Goal: Information Seeking & Learning: Learn about a topic

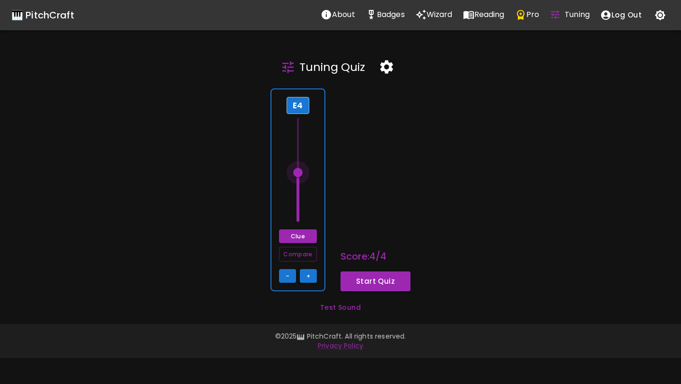
click at [301, 172] on span at bounding box center [297, 172] width 9 height 9
drag, startPoint x: 301, startPoint y: 172, endPoint x: 300, endPoint y: 184, distance: 11.8
click at [300, 184] on span at bounding box center [297, 183] width 9 height 9
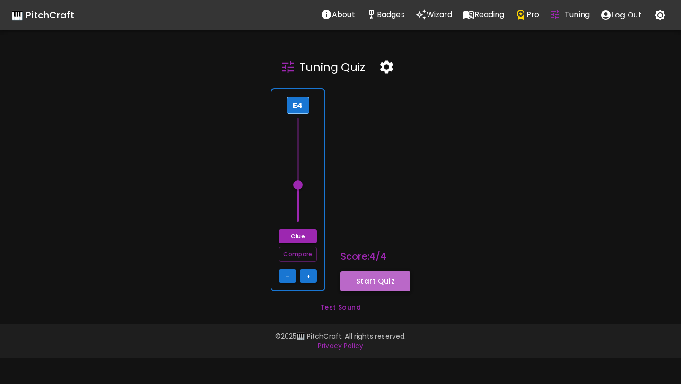
click at [356, 284] on button "Start Quiz" at bounding box center [375, 281] width 70 height 20
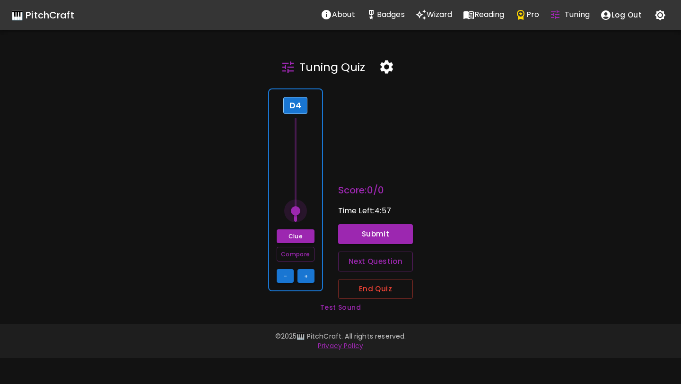
click at [297, 210] on span at bounding box center [295, 210] width 9 height 9
drag, startPoint x: 297, startPoint y: 210, endPoint x: 299, endPoint y: 179, distance: 31.7
click at [299, 179] on span at bounding box center [295, 178] width 9 height 9
drag, startPoint x: 299, startPoint y: 179, endPoint x: 297, endPoint y: 163, distance: 16.2
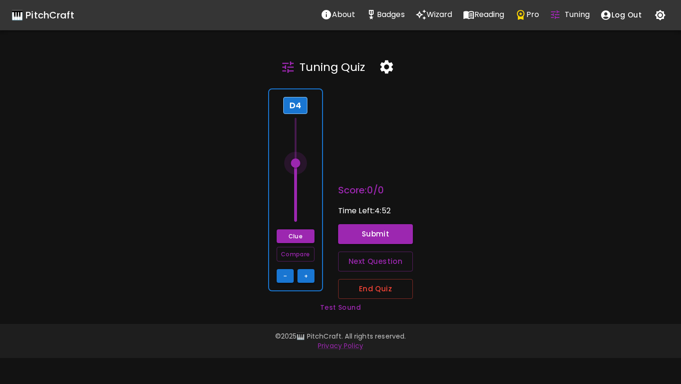
click at [297, 163] on span at bounding box center [295, 162] width 9 height 9
drag, startPoint x: 297, startPoint y: 163, endPoint x: 299, endPoint y: 173, distance: 10.6
click at [299, 173] on span at bounding box center [295, 173] width 9 height 9
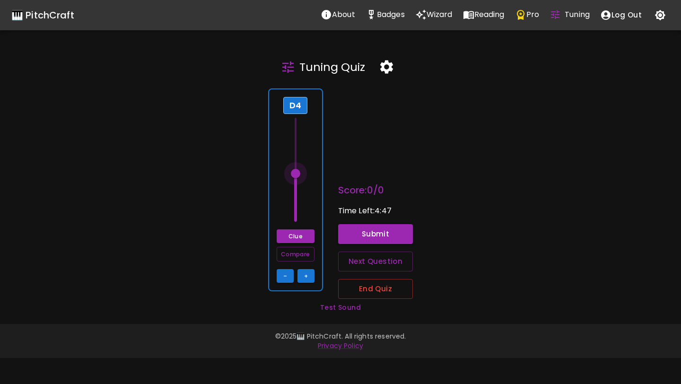
click at [299, 173] on span at bounding box center [295, 173] width 9 height 9
drag, startPoint x: 299, startPoint y: 173, endPoint x: 299, endPoint y: 181, distance: 8.0
click at [299, 181] on span at bounding box center [295, 180] width 9 height 9
click at [299, 237] on button "Clue" at bounding box center [296, 236] width 38 height 14
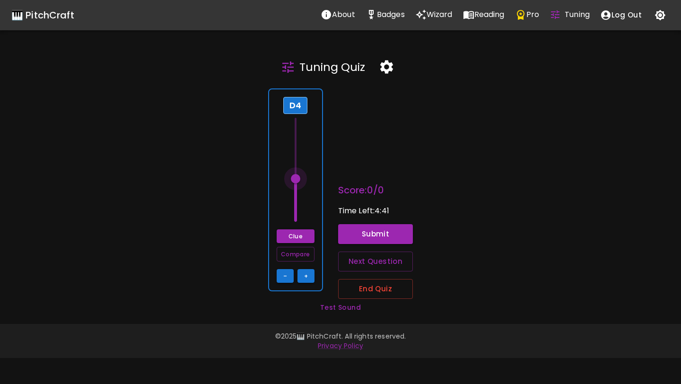
click at [297, 178] on span at bounding box center [295, 178] width 9 height 9
click at [296, 239] on button "Clue" at bounding box center [296, 236] width 38 height 14
click at [299, 178] on span at bounding box center [295, 177] width 9 height 9
click at [389, 67] on icon "button" at bounding box center [386, 67] width 13 height 13
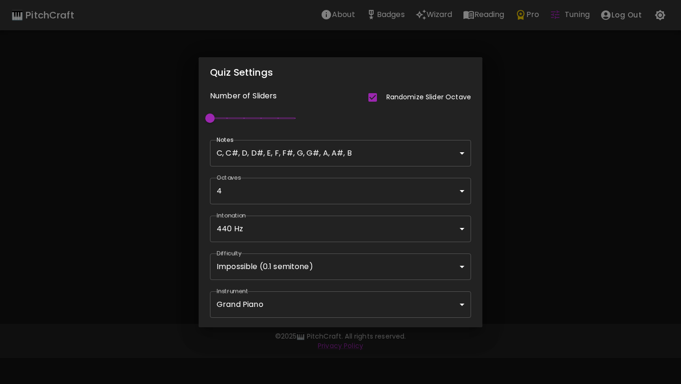
click at [343, 258] on body "🎹 PitchCraft About Badges Wizard Reading Pro Tuning Log Out Tuning Quiz D4 Clue…" at bounding box center [340, 192] width 681 height 384
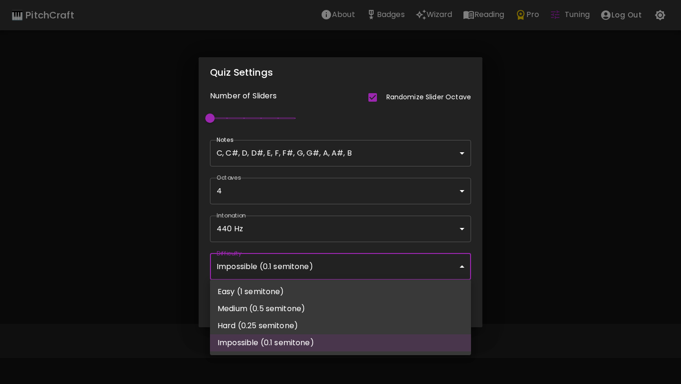
click at [332, 319] on li "Hard (0.25 semitone)" at bounding box center [340, 325] width 261 height 17
type input "65"
type input "Hard (0.25 semitone)"
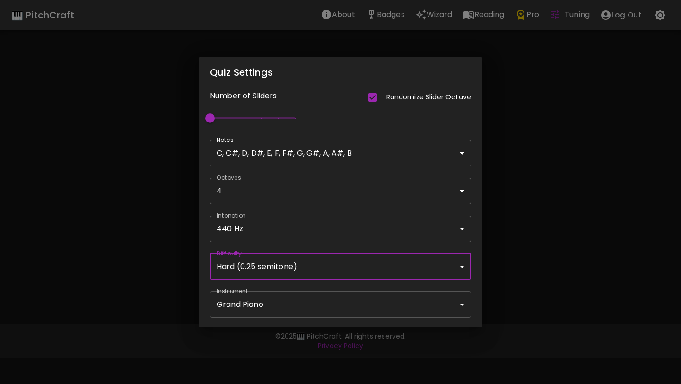
click at [536, 187] on div "Quiz Settings Number of Sliders Randomize Slider Octave 1 Notes C, C#, D, D#, E…" at bounding box center [340, 192] width 681 height 384
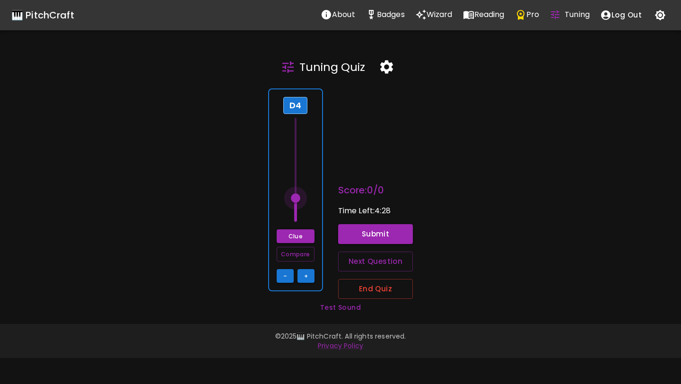
drag, startPoint x: 298, startPoint y: 183, endPoint x: 299, endPoint y: 199, distance: 15.7
click at [299, 199] on span at bounding box center [295, 170] width 14 height 104
drag, startPoint x: 299, startPoint y: 199, endPoint x: 300, endPoint y: 154, distance: 44.5
click at [300, 154] on span at bounding box center [295, 152] width 9 height 9
click at [300, 154] on span at bounding box center [295, 154] width 9 height 9
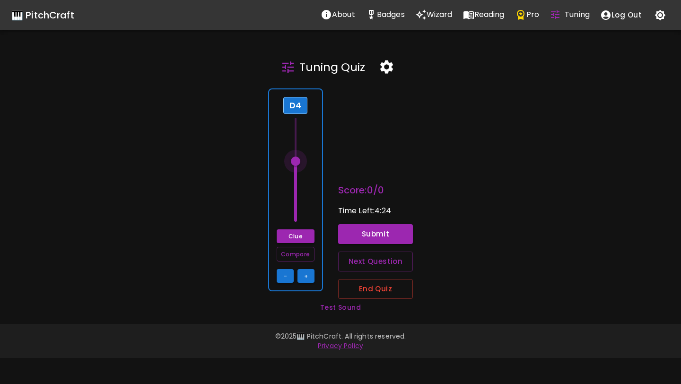
drag, startPoint x: 300, startPoint y: 154, endPoint x: 300, endPoint y: 160, distance: 6.1
click at [300, 160] on span at bounding box center [295, 161] width 9 height 9
click at [300, 157] on span at bounding box center [295, 158] width 9 height 9
click at [297, 235] on button "Clue" at bounding box center [296, 236] width 38 height 14
click at [300, 161] on span at bounding box center [295, 161] width 9 height 9
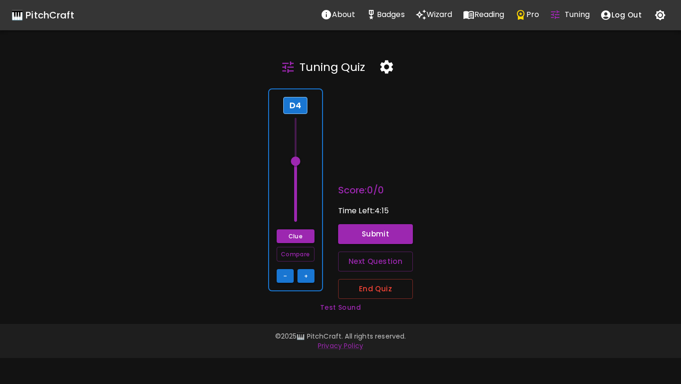
click at [300, 161] on span at bounding box center [295, 161] width 9 height 9
click at [294, 234] on button "Clue" at bounding box center [296, 236] width 38 height 14
drag, startPoint x: 298, startPoint y: 162, endPoint x: 298, endPoint y: 153, distance: 9.0
click at [298, 153] on span at bounding box center [295, 152] width 9 height 9
click at [296, 230] on button "Clue" at bounding box center [296, 236] width 38 height 14
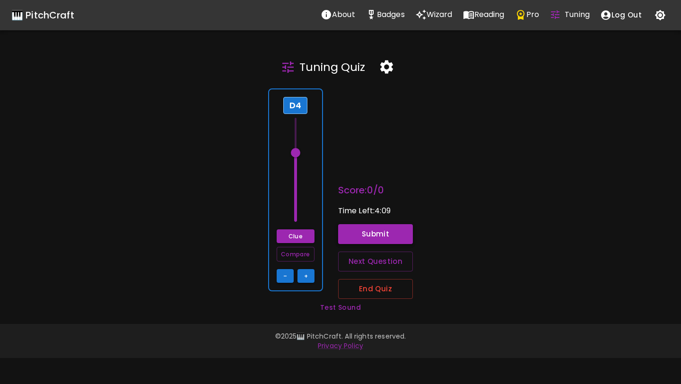
click at [340, 235] on button "Submit" at bounding box center [375, 234] width 75 height 20
click at [299, 150] on span at bounding box center [295, 152] width 9 height 9
click at [299, 155] on span at bounding box center [295, 154] width 9 height 9
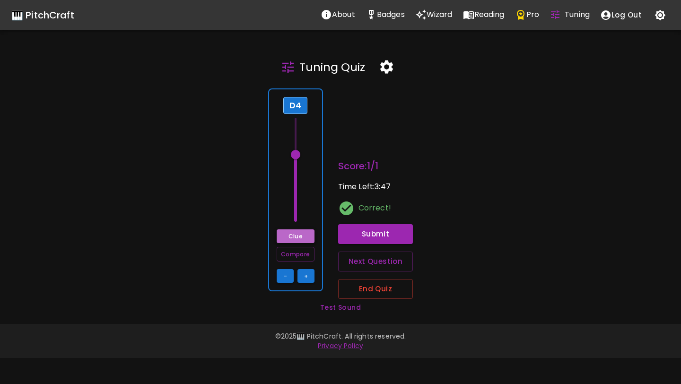
click at [295, 235] on button "Clue" at bounding box center [296, 236] width 38 height 14
click at [299, 153] on span at bounding box center [295, 152] width 9 height 9
type input "61.75"
click at [300, 155] on span at bounding box center [295, 154] width 9 height 9
